Goal: Task Accomplishment & Management: Complete application form

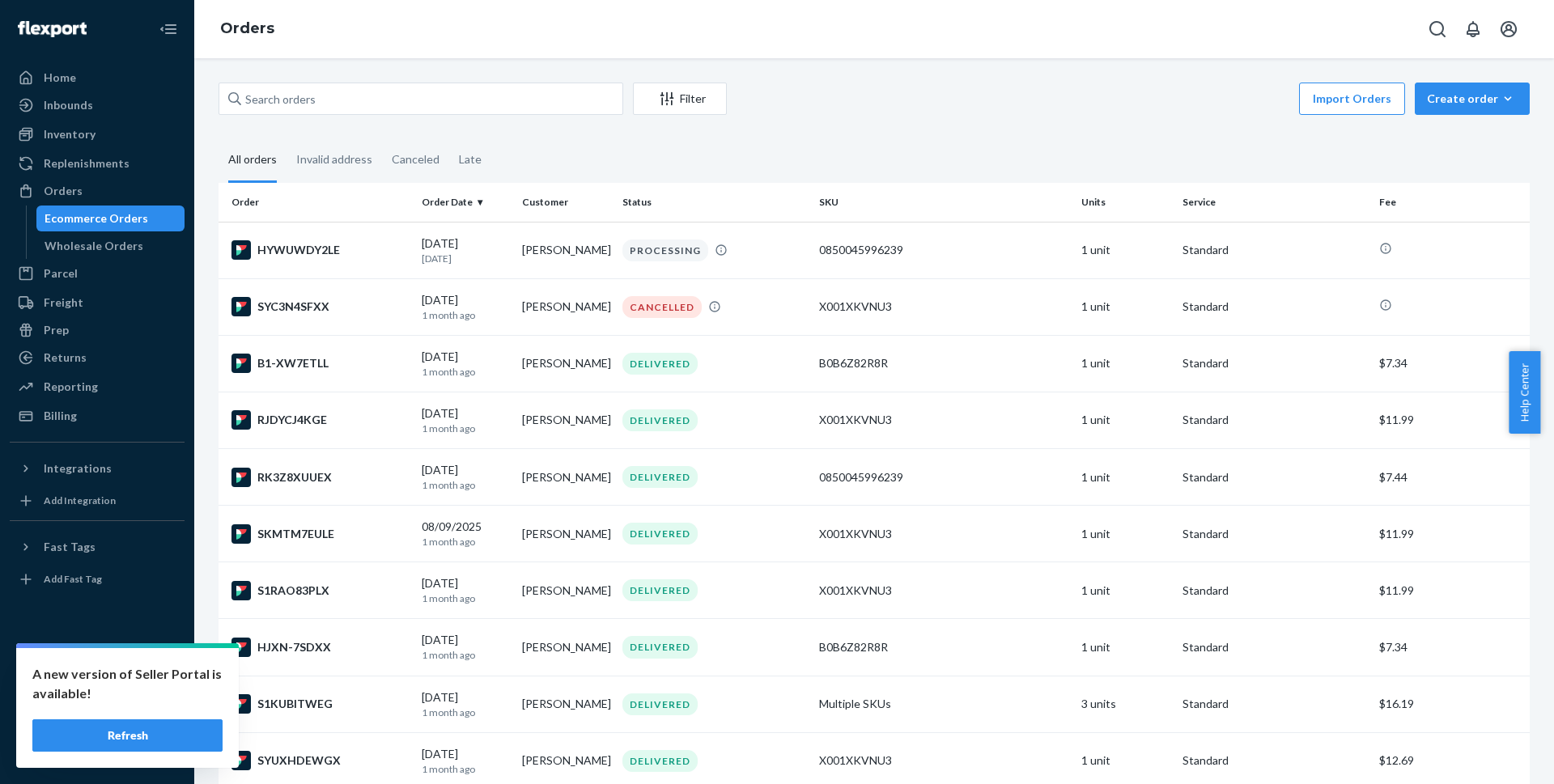
click at [42, 737] on button "Refresh" at bounding box center [127, 735] width 190 height 32
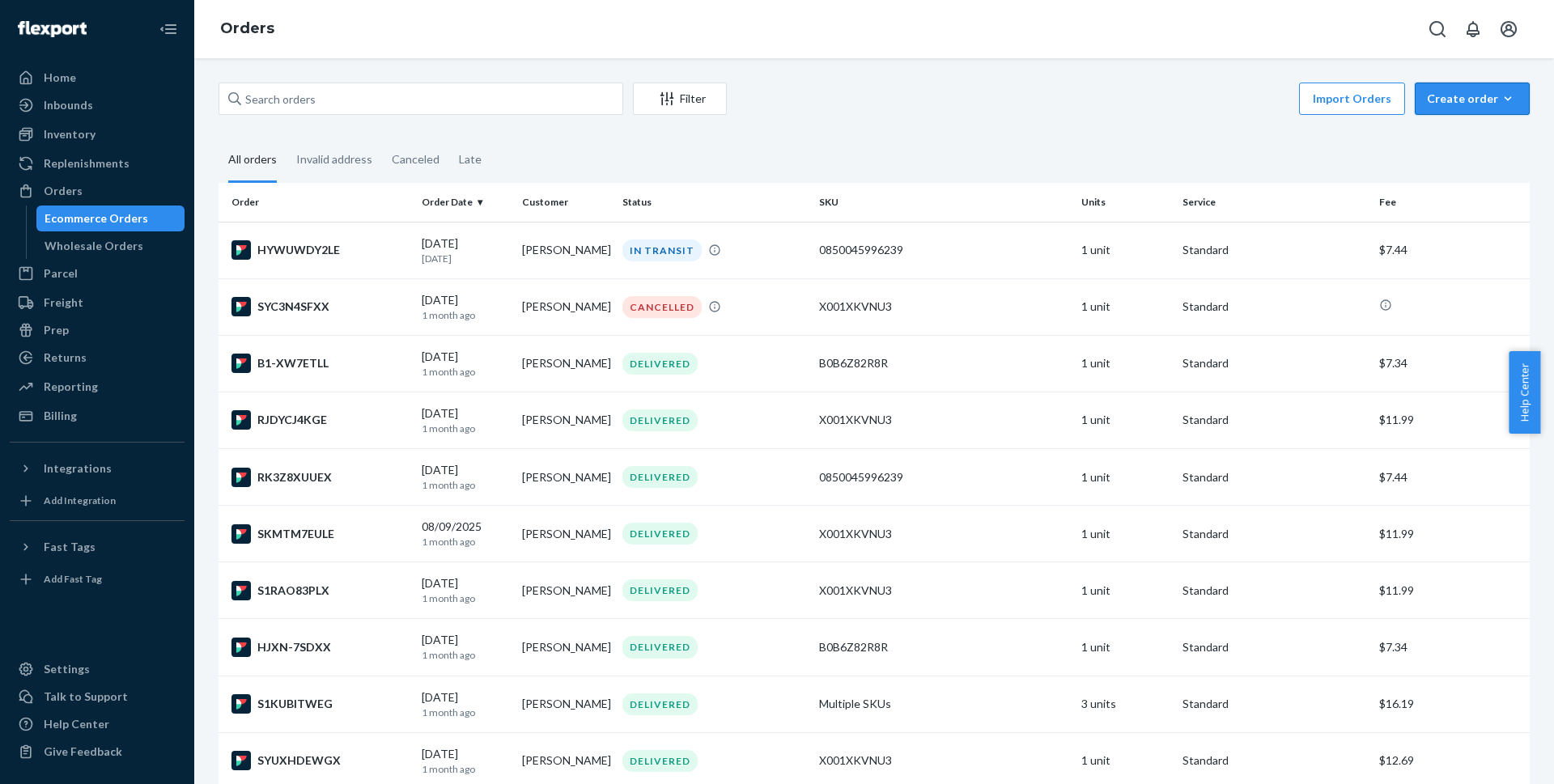
click at [1431, 99] on div "Create order" at bounding box center [1472, 99] width 91 height 16
click at [1431, 134] on span "Ecommerce order" at bounding box center [1481, 137] width 100 height 12
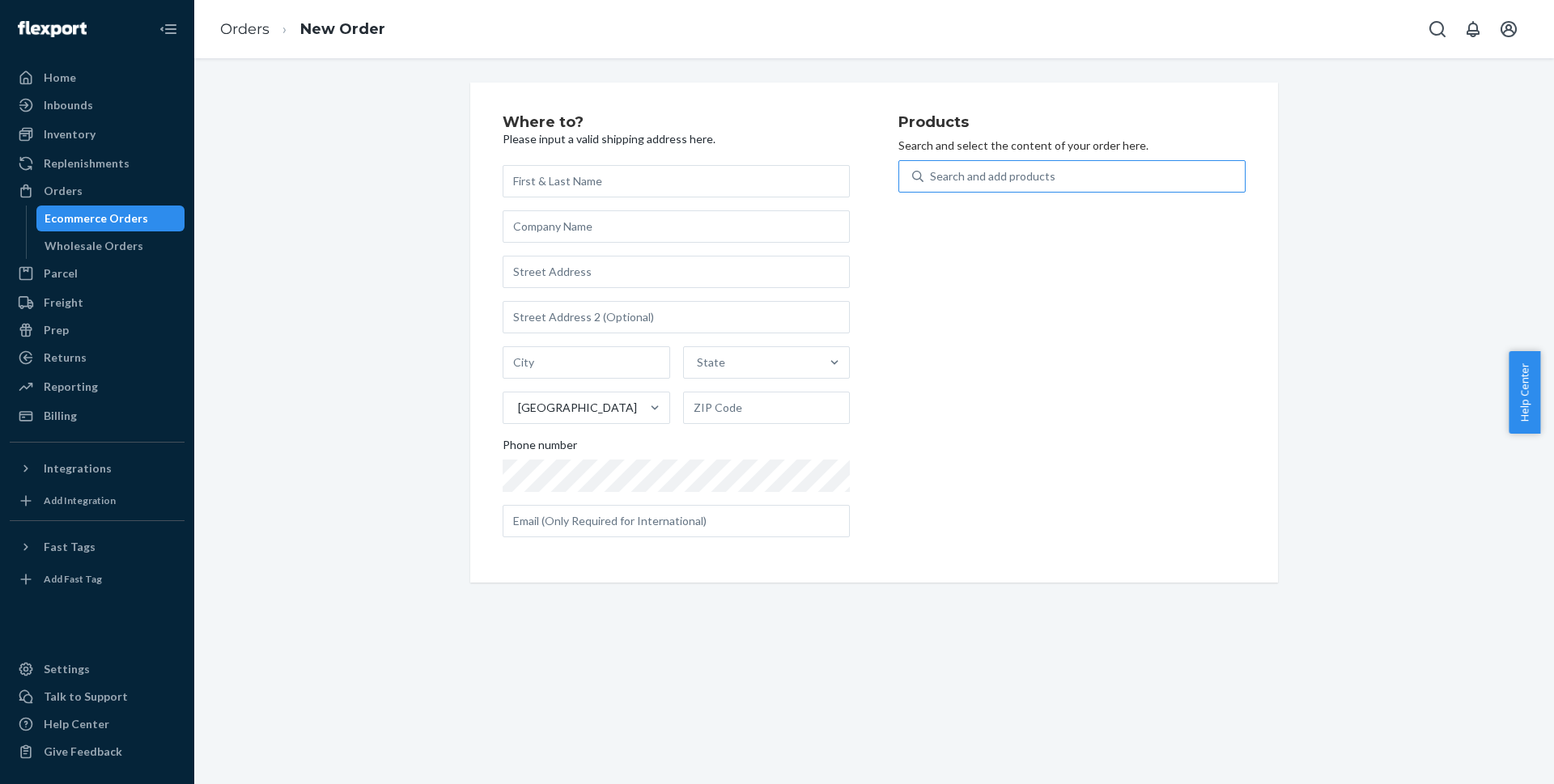
click at [937, 172] on div "Search and add products" at bounding box center [992, 177] width 125 height 16
click at [931, 172] on input "Search and add products" at bounding box center [931, 177] width 2 height 16
type input "wed"
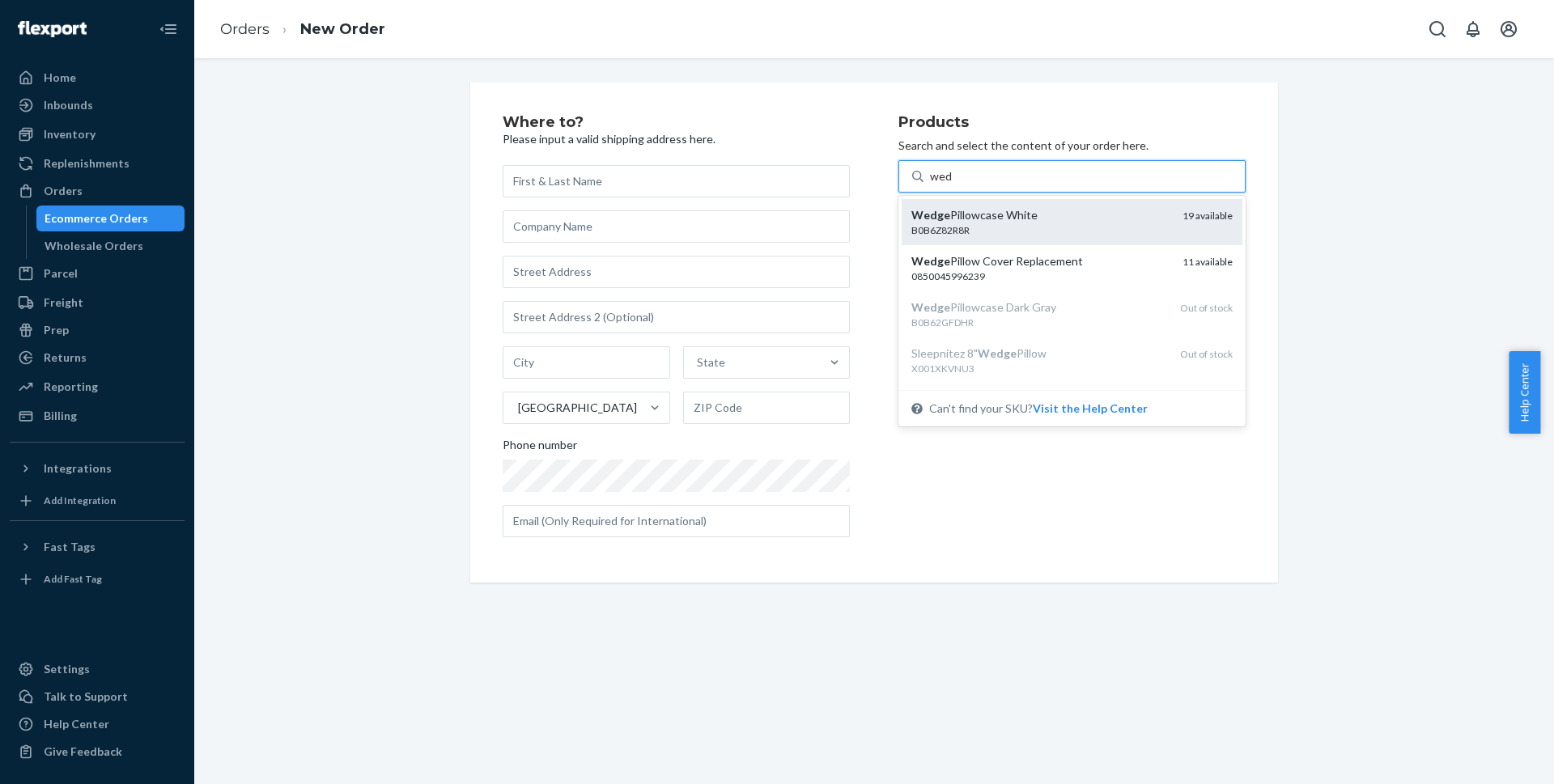
click at [975, 228] on div "B0B6Z82R8R" at bounding box center [1040, 230] width 258 height 14
click at [953, 185] on input "wed" at bounding box center [941, 177] width 23 height 16
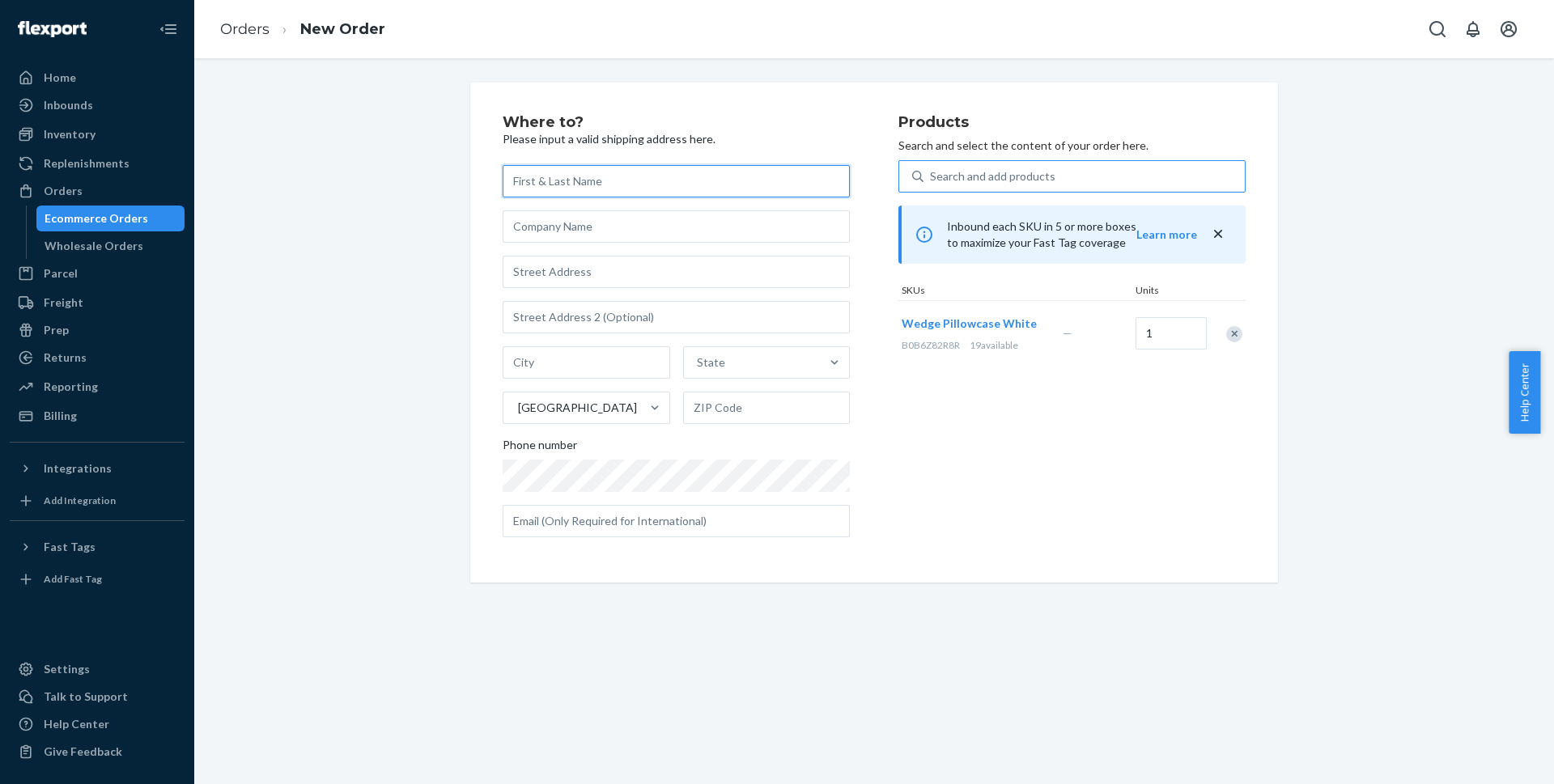
click at [541, 183] on input "text" at bounding box center [676, 181] width 347 height 32
paste input "[PERSON_NAME]"
type input "[PERSON_NAME]"
click at [523, 270] on input "text" at bounding box center [676, 272] width 347 height 32
paste input "[STREET_ADDRESS][PERSON_NAME]"
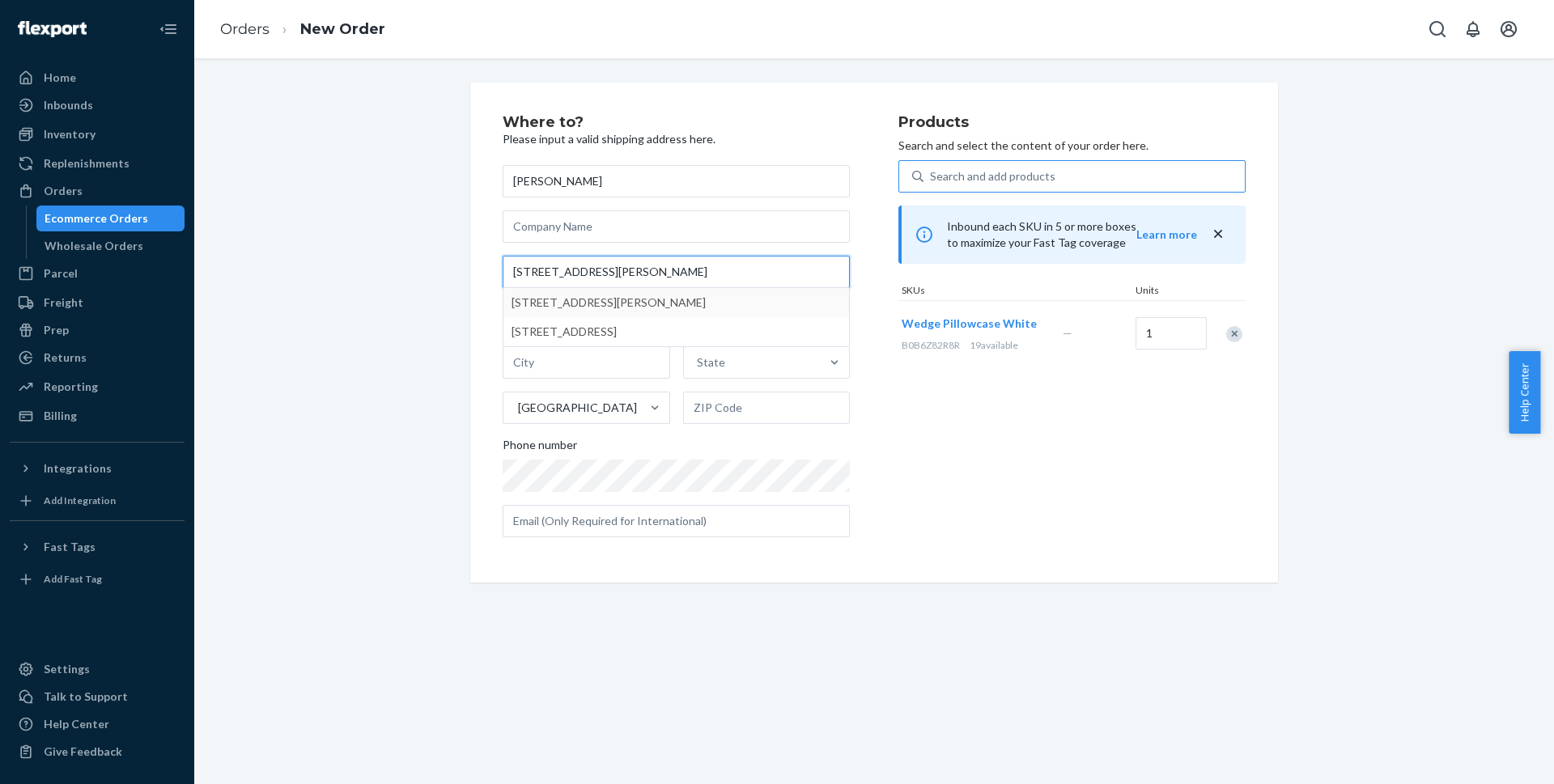
type input "[STREET_ADDRESS][PERSON_NAME]"
type input "Richland"
type input "99352"
type input "[STREET_ADDRESS][PERSON_NAME]"
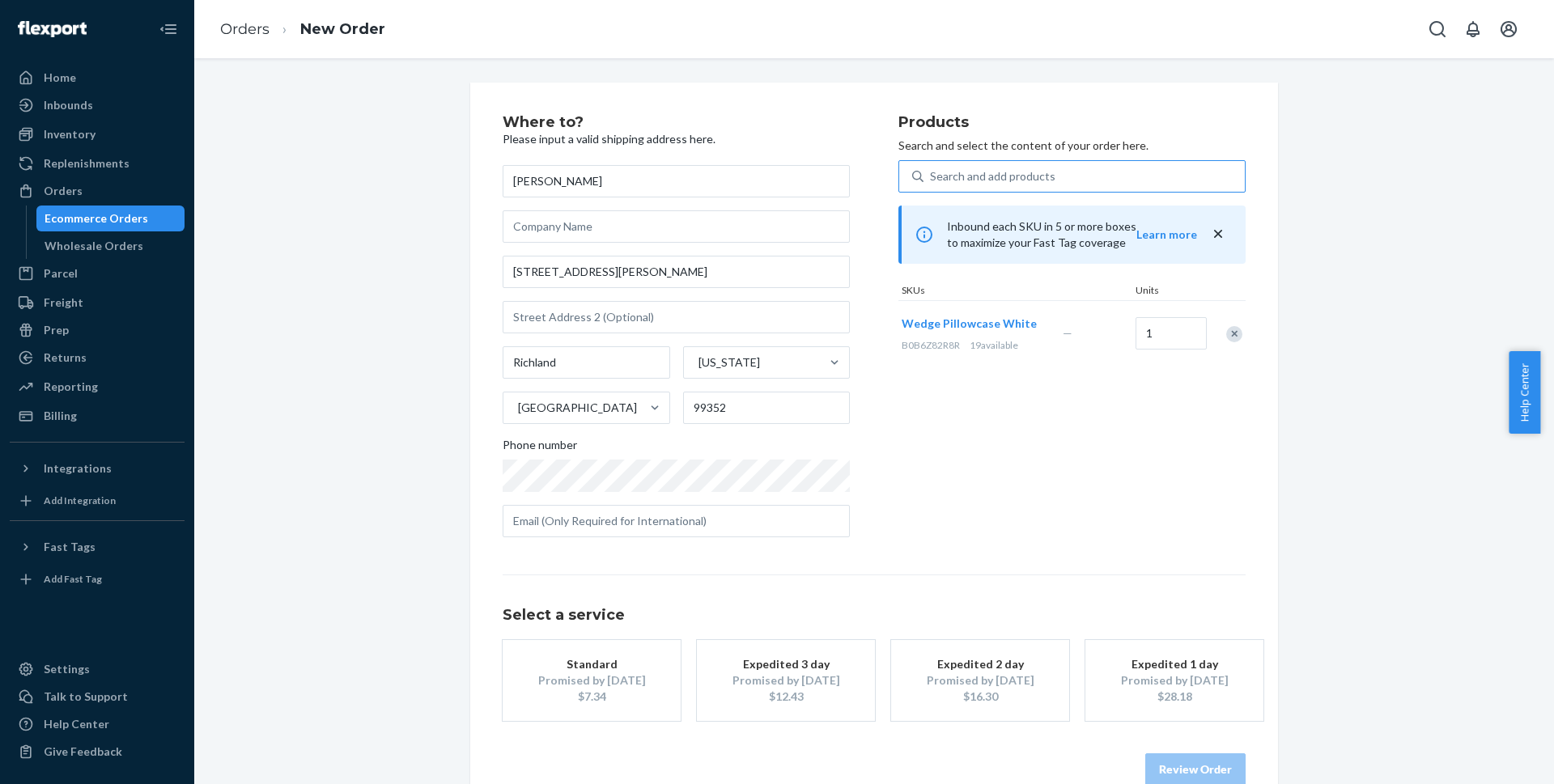
click at [572, 687] on div "Promised by [DATE]" at bounding box center [591, 680] width 130 height 16
click at [1168, 770] on button "Review Order" at bounding box center [1194, 770] width 100 height 32
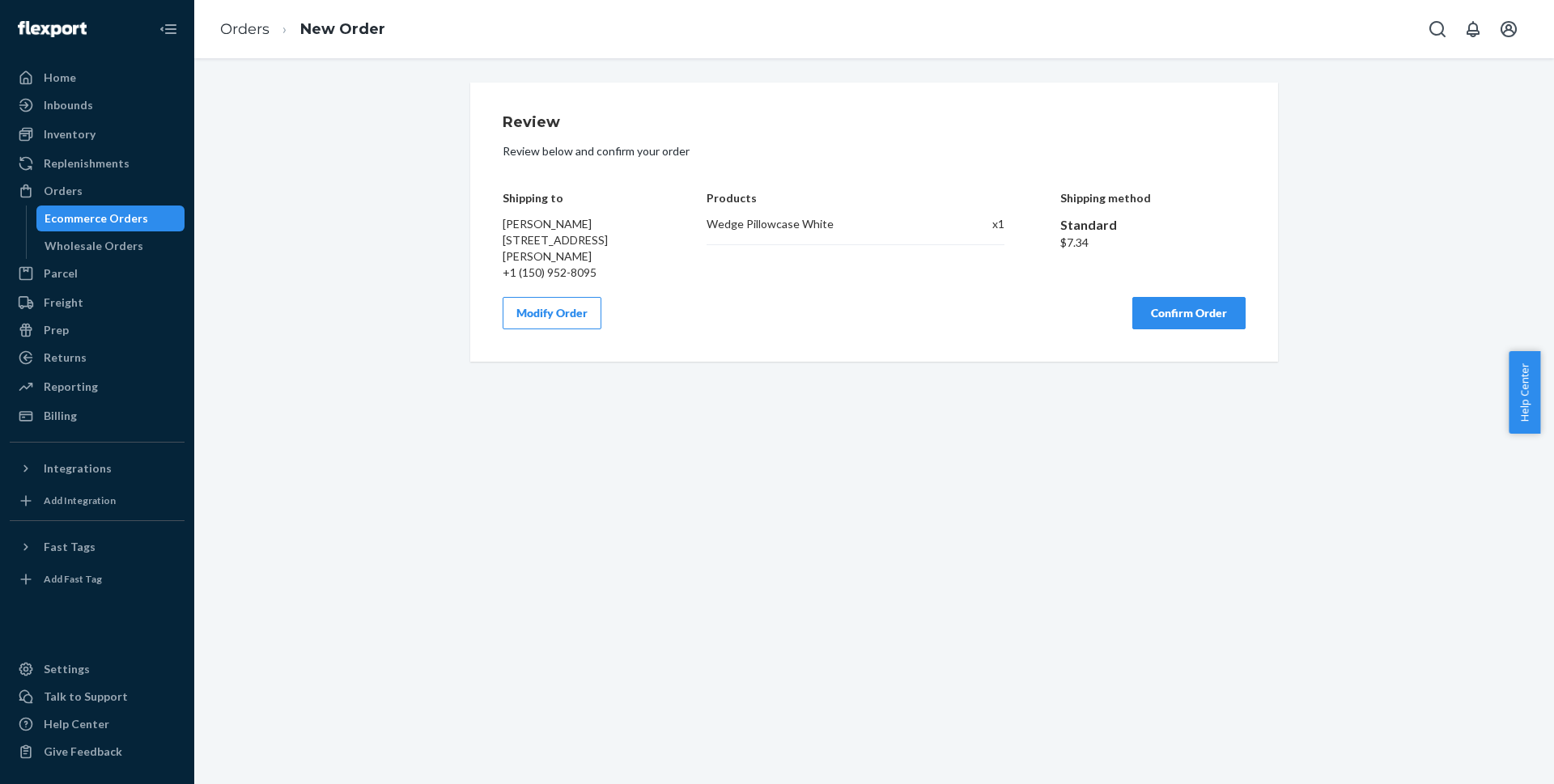
click at [1183, 314] on button "Confirm Order" at bounding box center [1189, 313] width 114 height 32
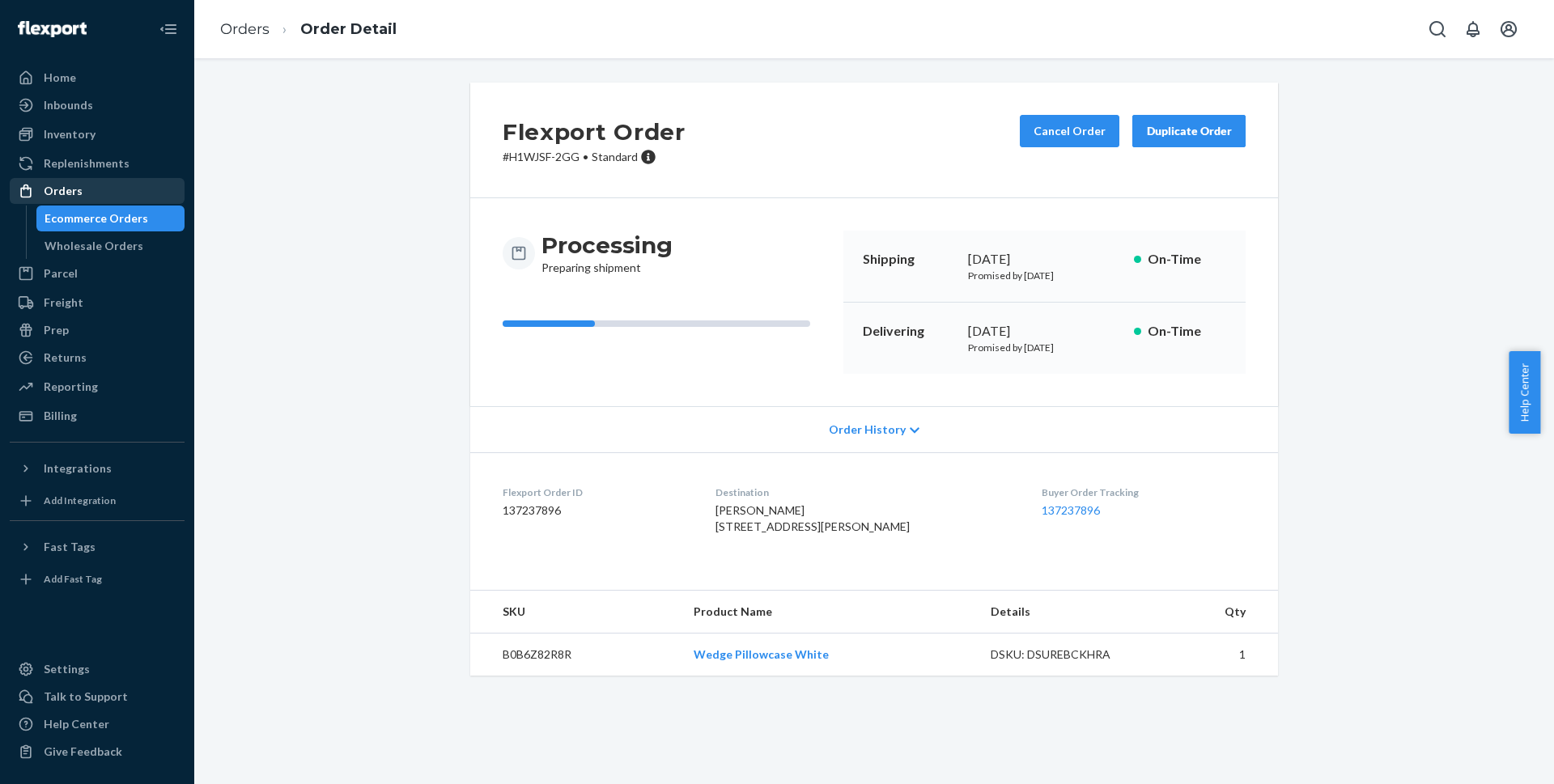
click at [62, 194] on div "Orders" at bounding box center [62, 191] width 39 height 16
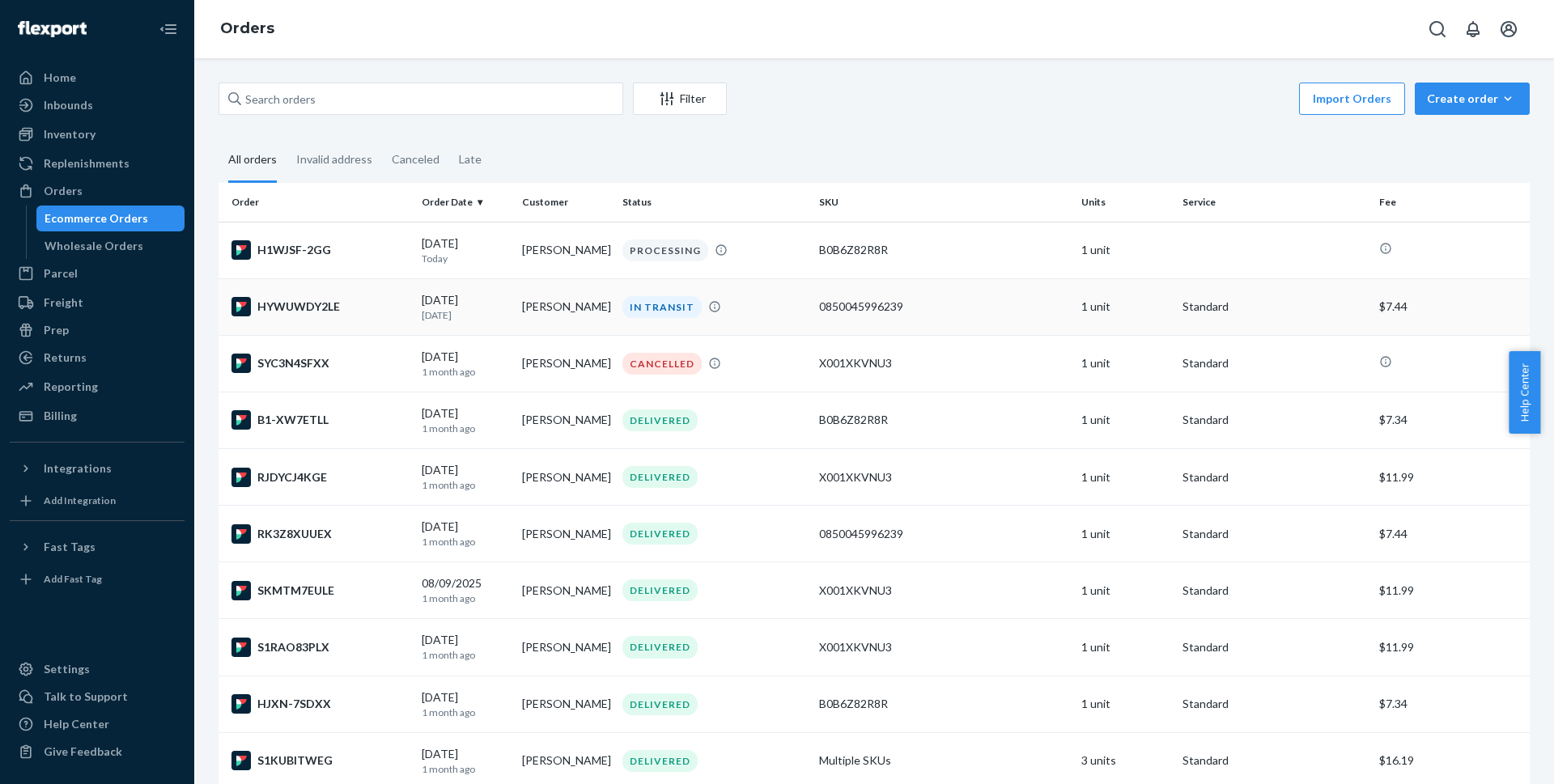
click at [571, 311] on td "[PERSON_NAME]" at bounding box center [565, 306] width 100 height 57
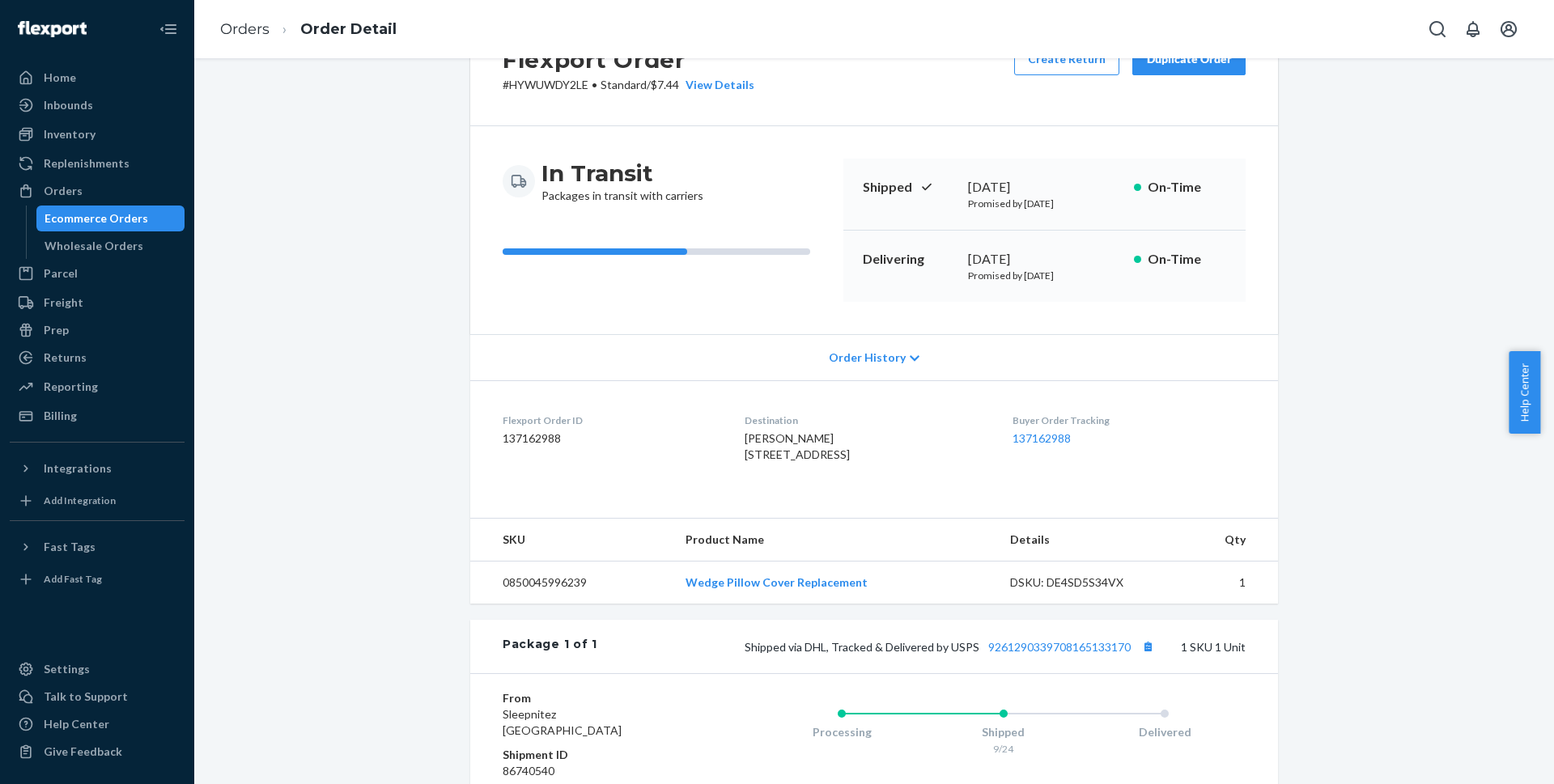
scroll to position [162, 0]
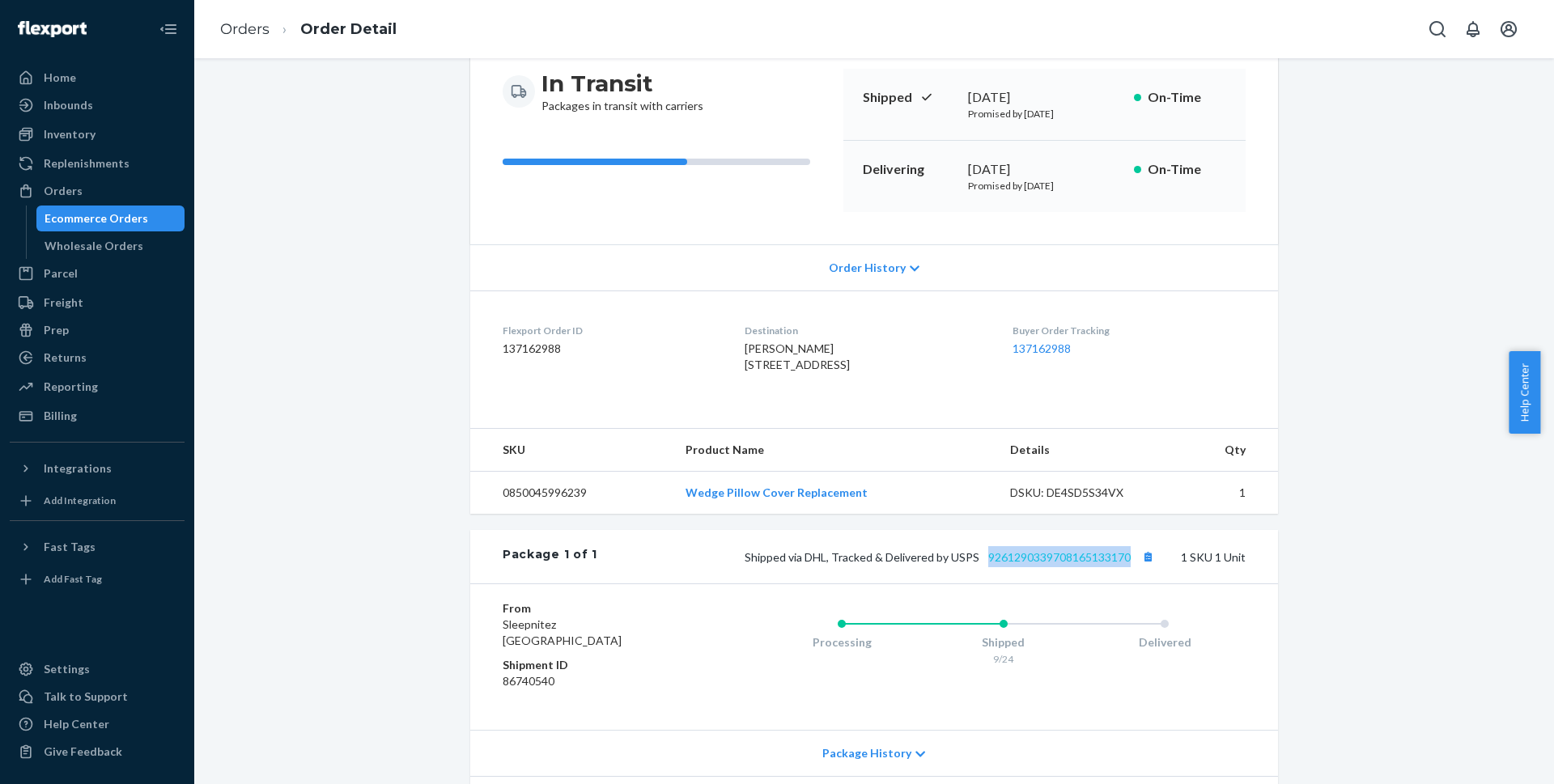
drag, startPoint x: 1128, startPoint y: 593, endPoint x: 985, endPoint y: 596, distance: 143.0
click at [985, 564] on span "Shipped via DHL, Tracked & Delivered by USPS 9261290339708165133170" at bounding box center [951, 557] width 414 height 14
copy link "9261290339708165133170"
